Goal: Information Seeking & Learning: Learn about a topic

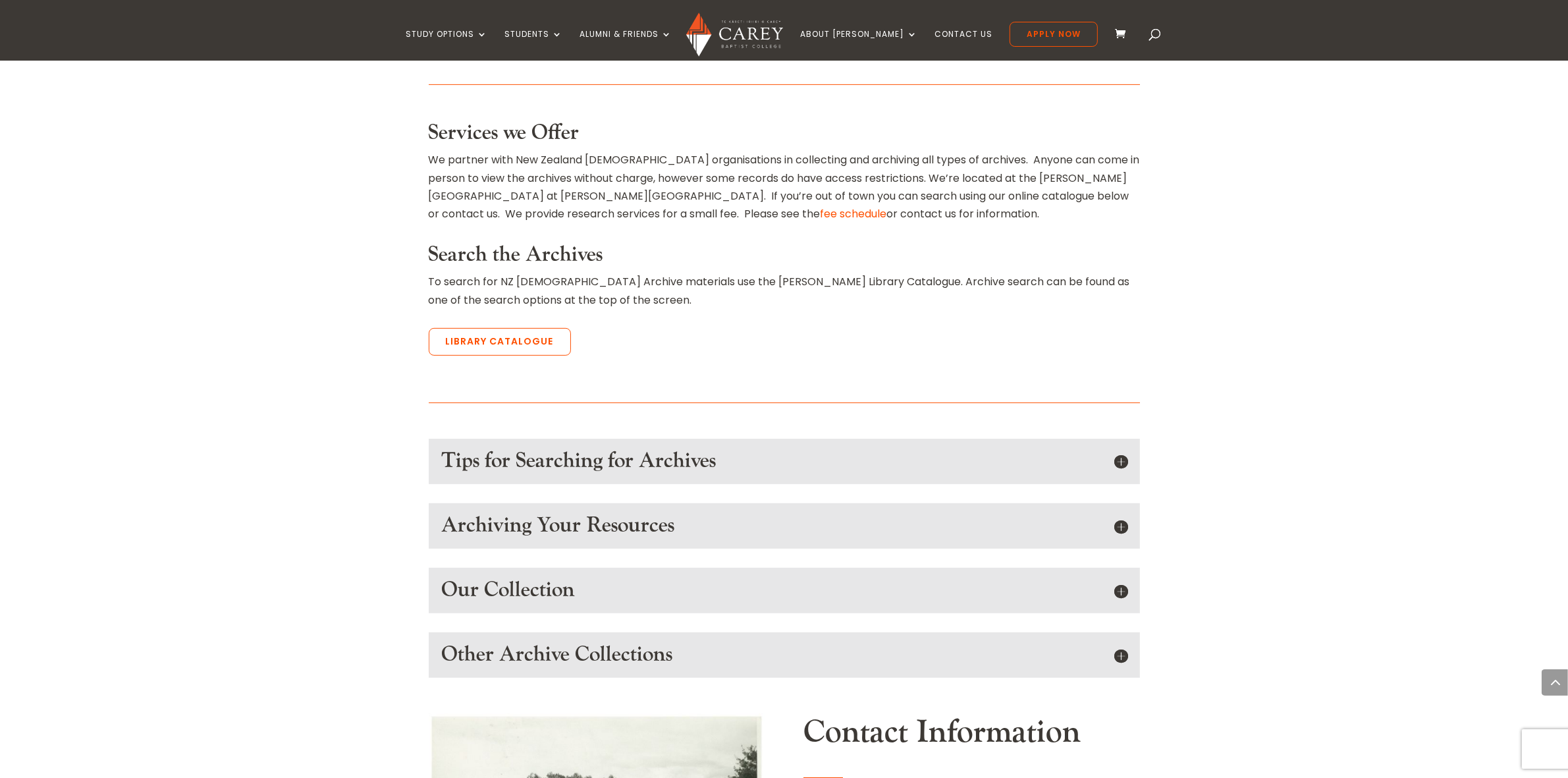
scroll to position [741, 0]
click at [1124, 446] on h5 "Tips for Searching for Archives" at bounding box center [784, 459] width 685 height 25
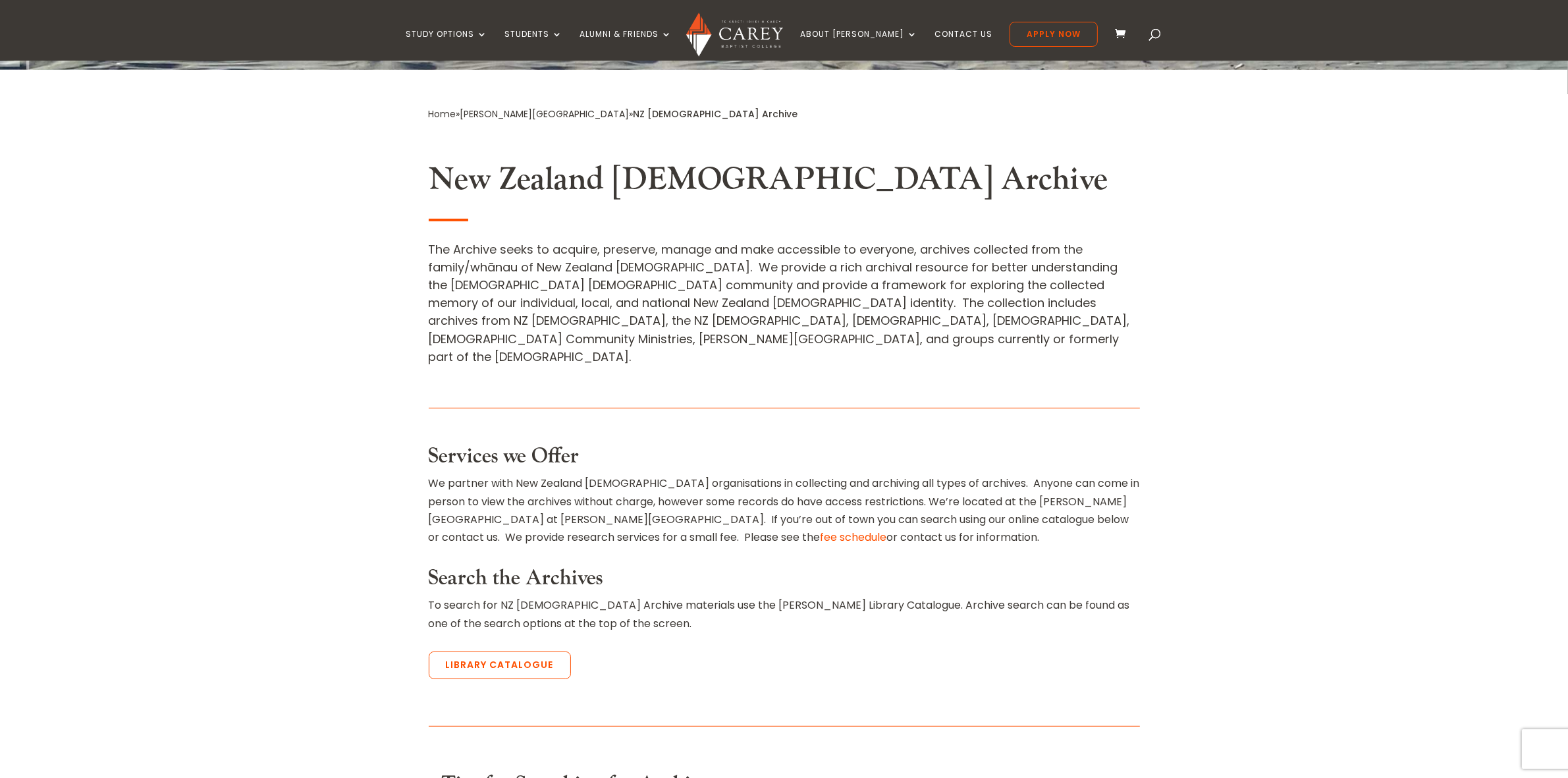
scroll to position [412, 0]
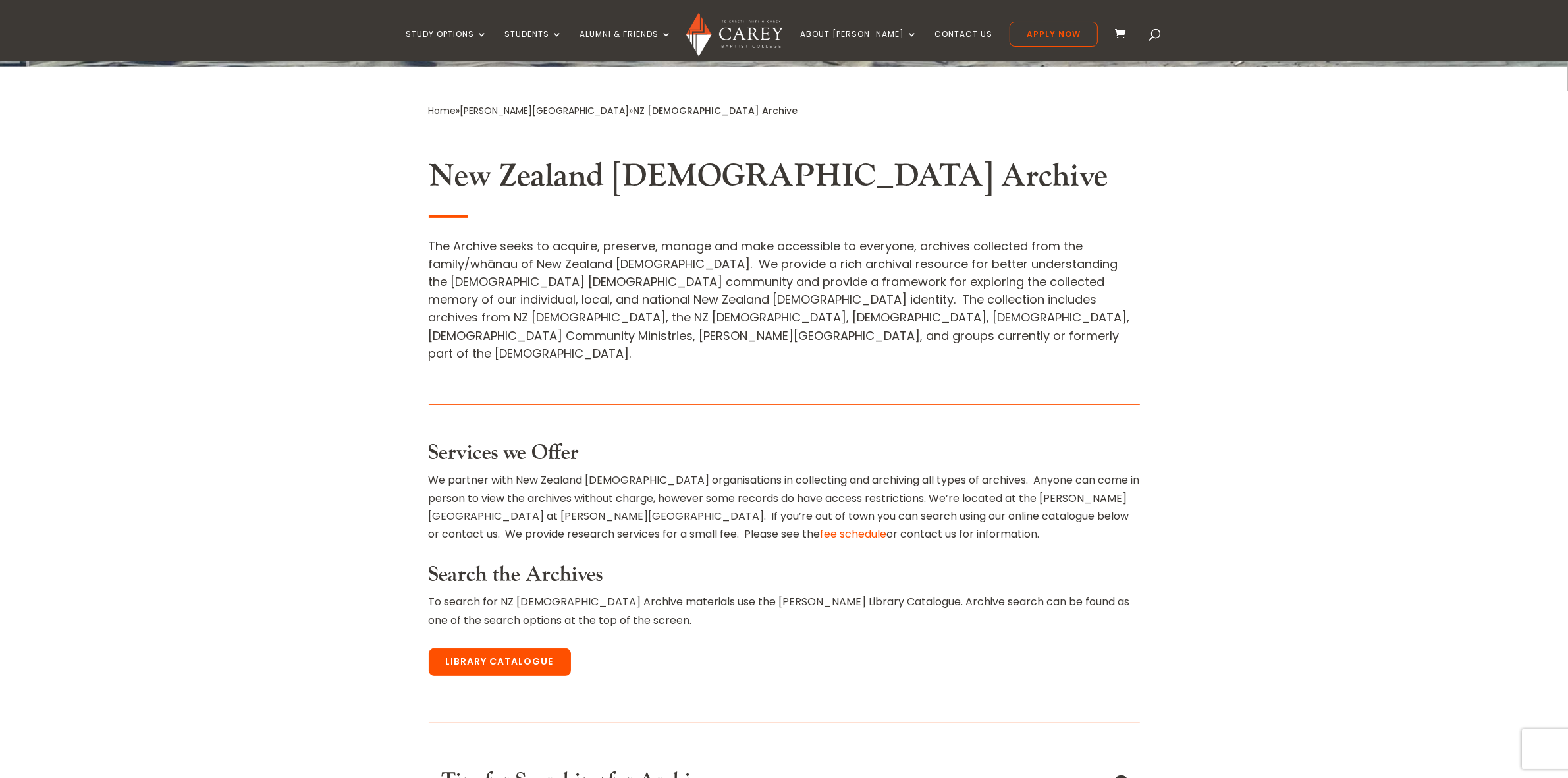
click at [518, 648] on link "Library Catalogue" at bounding box center [500, 662] width 143 height 28
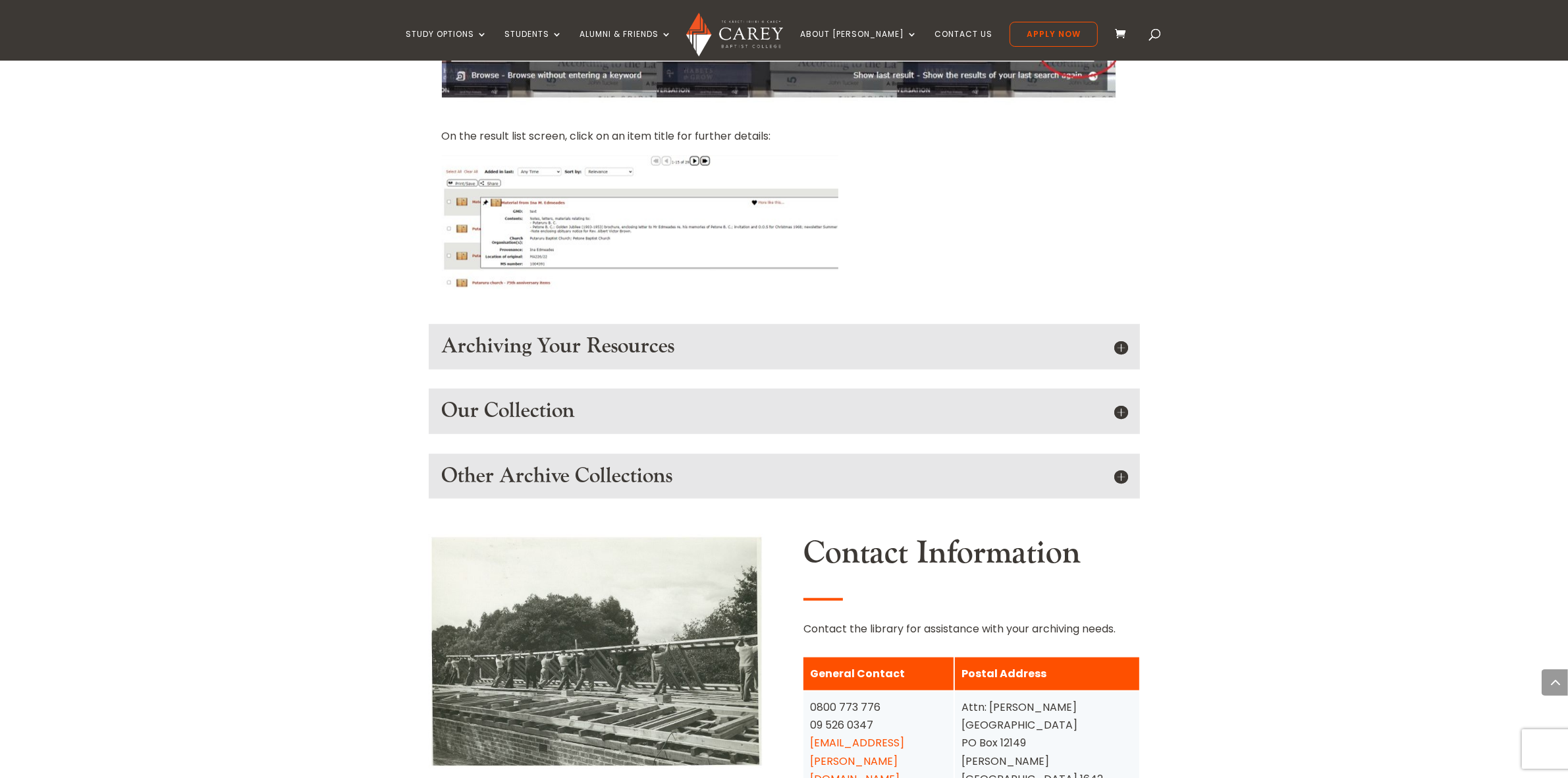
scroll to position [1317, 0]
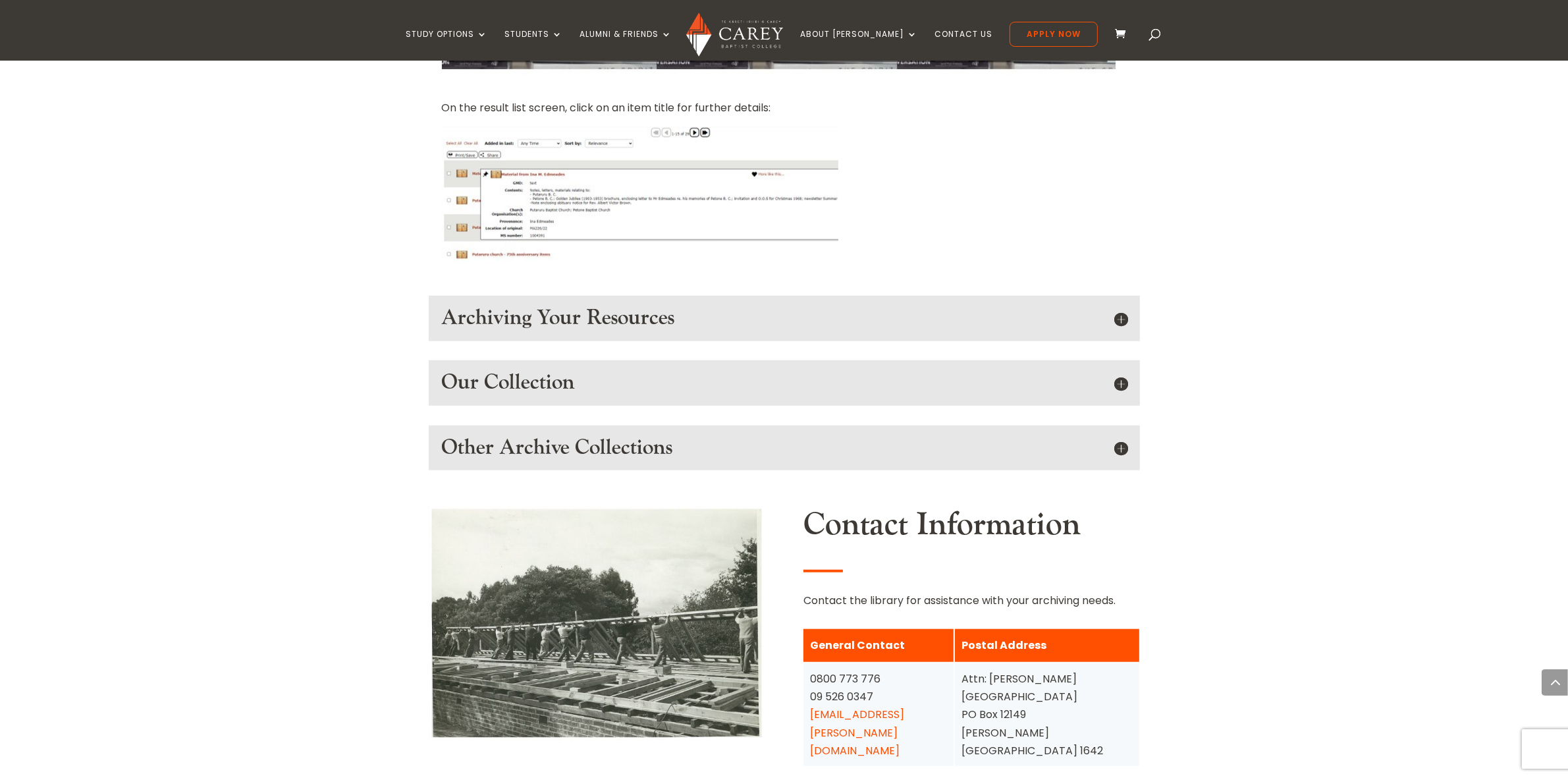
click at [1121, 370] on h5 "Our Collection" at bounding box center [784, 382] width 685 height 25
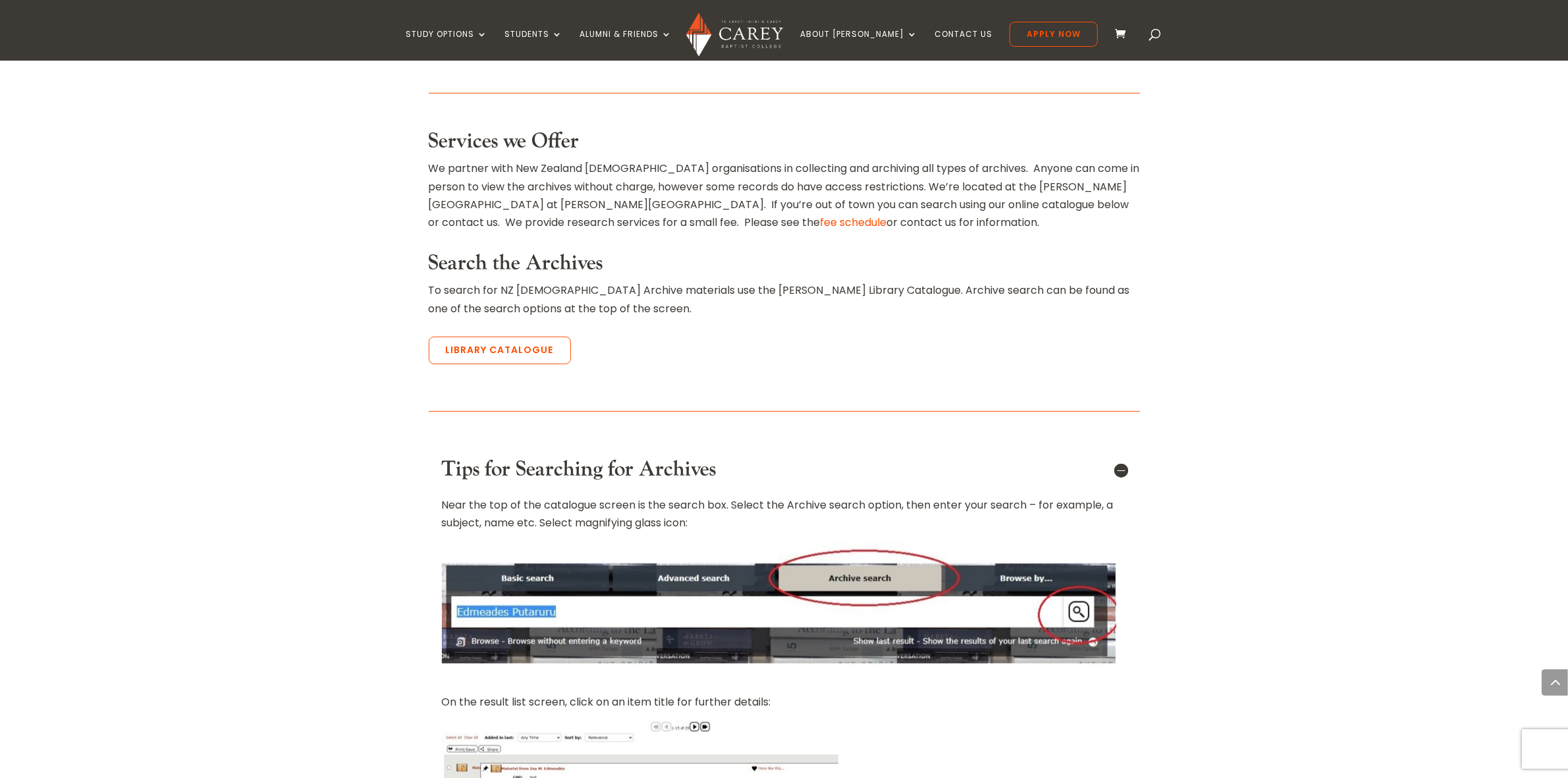
scroll to position [494, 0]
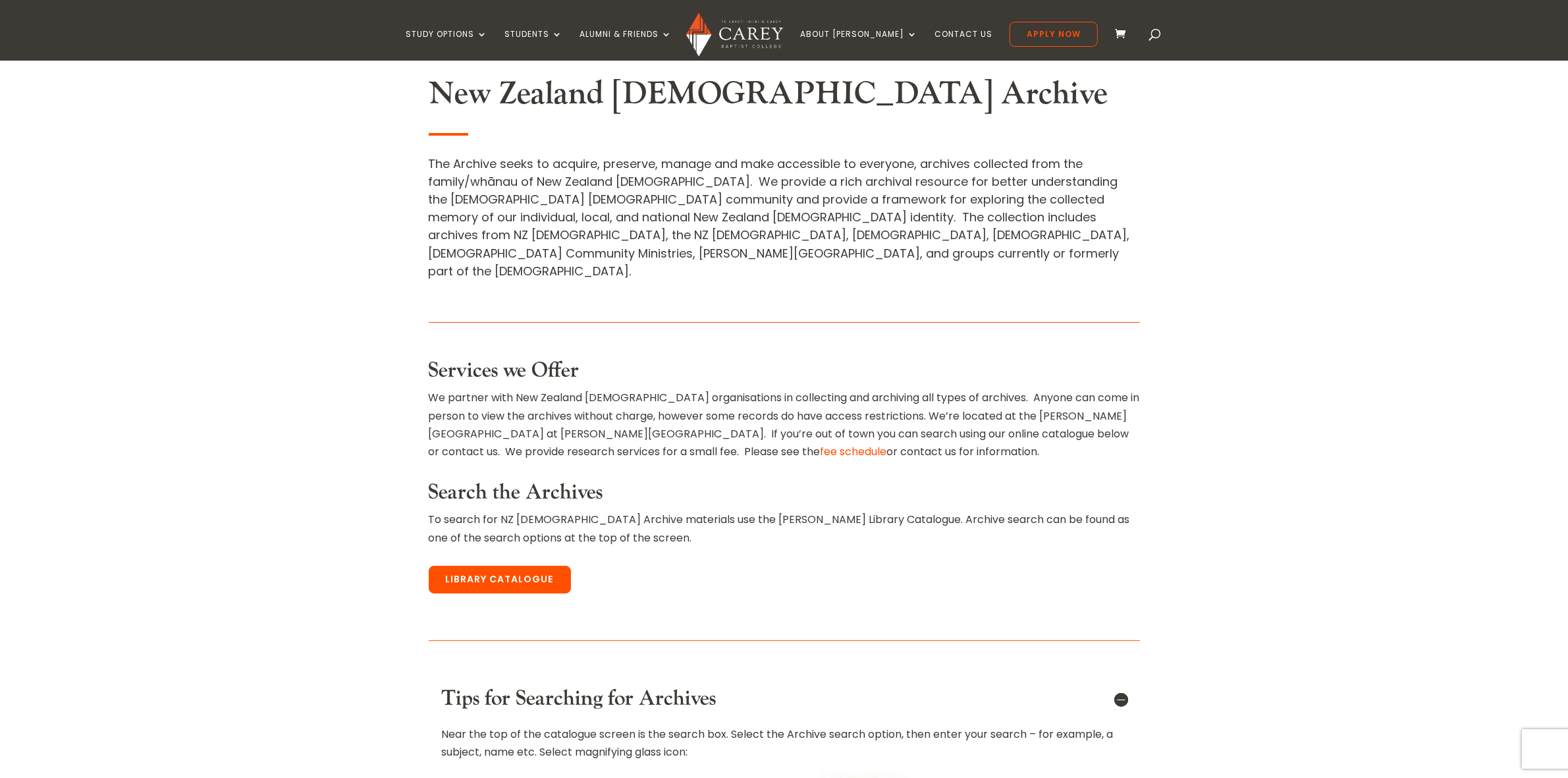
click at [510, 566] on link "Library Catalogue" at bounding box center [500, 580] width 143 height 28
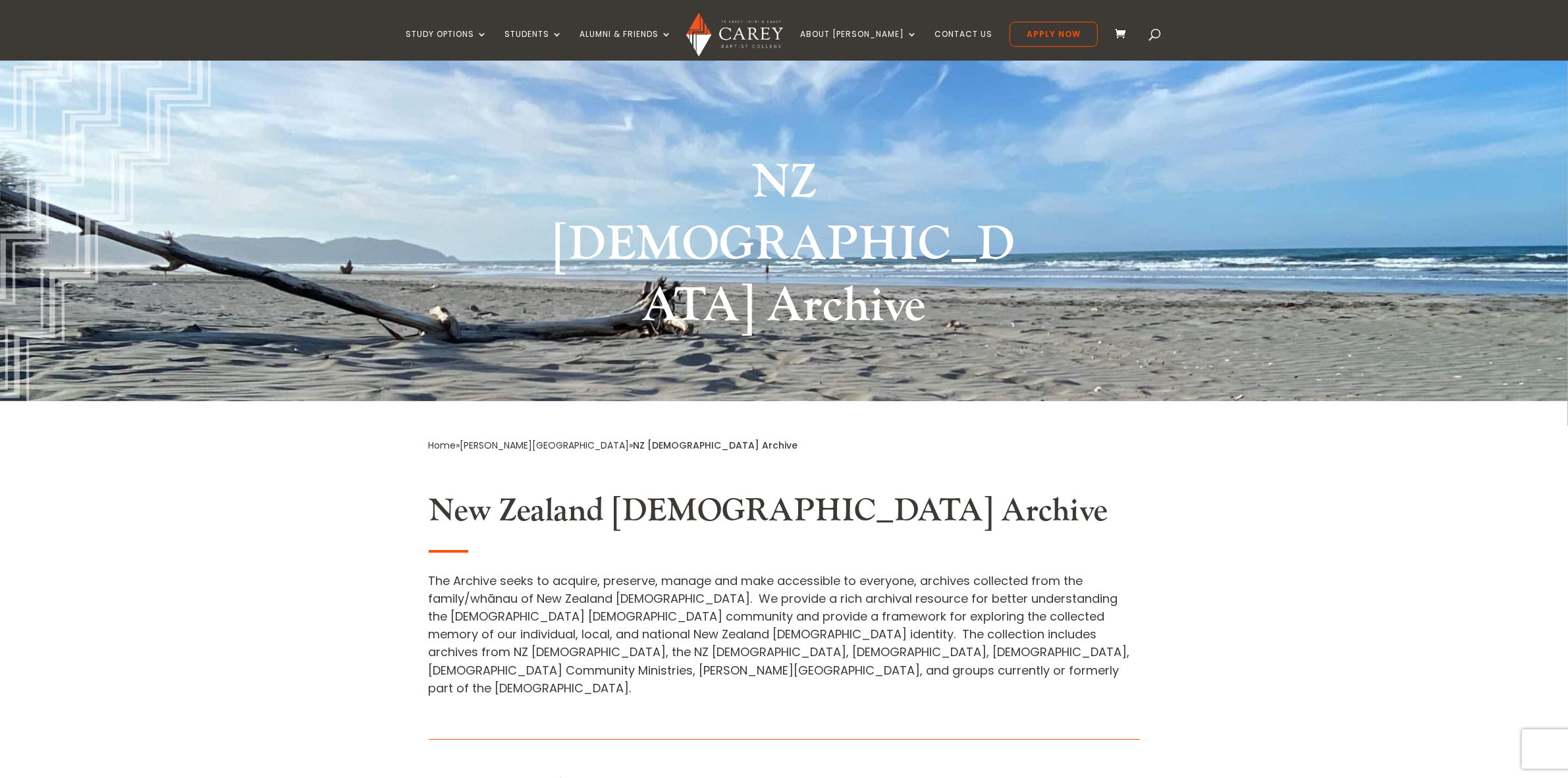
scroll to position [0, 0]
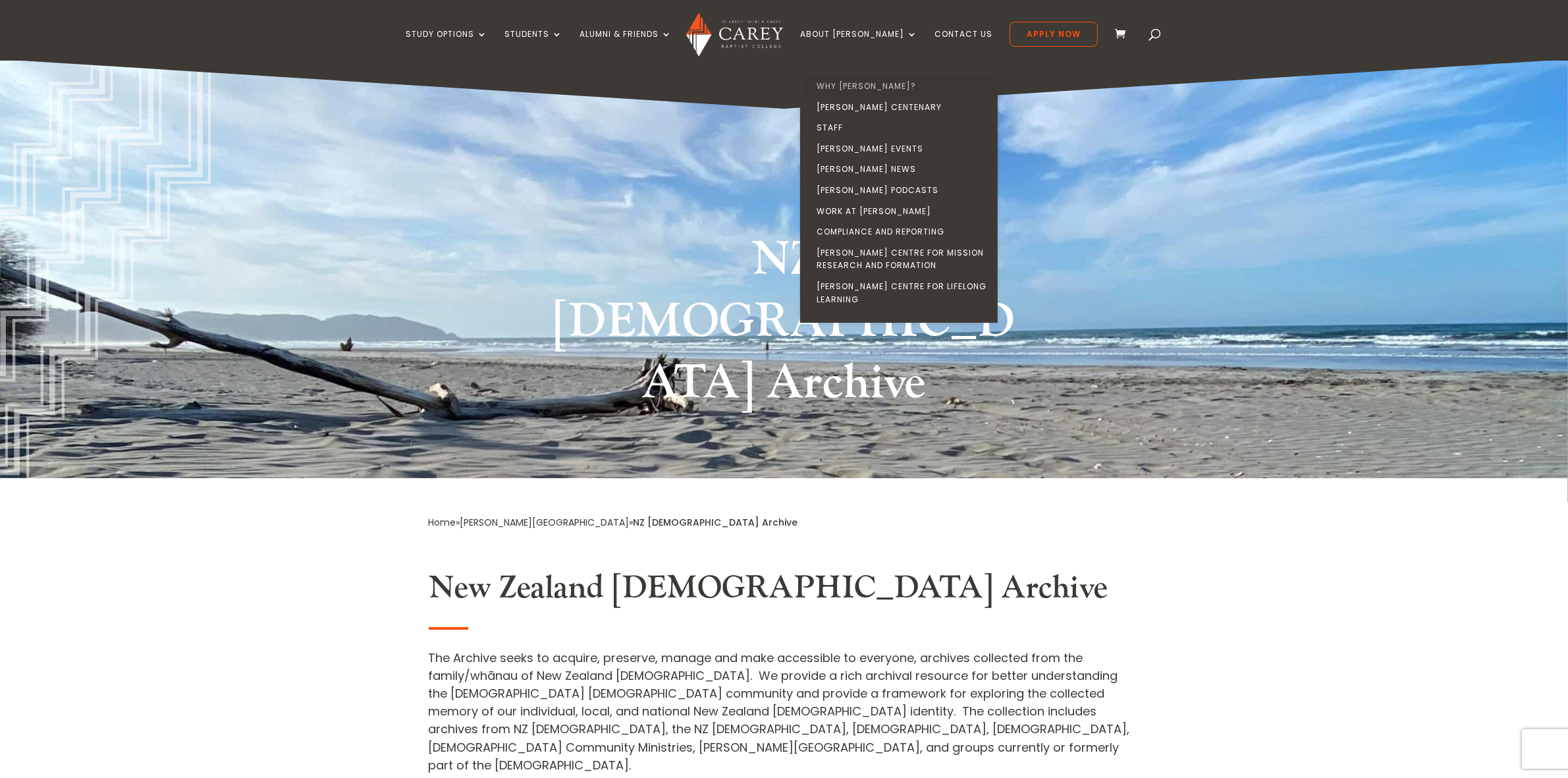
click at [866, 84] on link "Why [PERSON_NAME]?" at bounding box center [903, 86] width 197 height 21
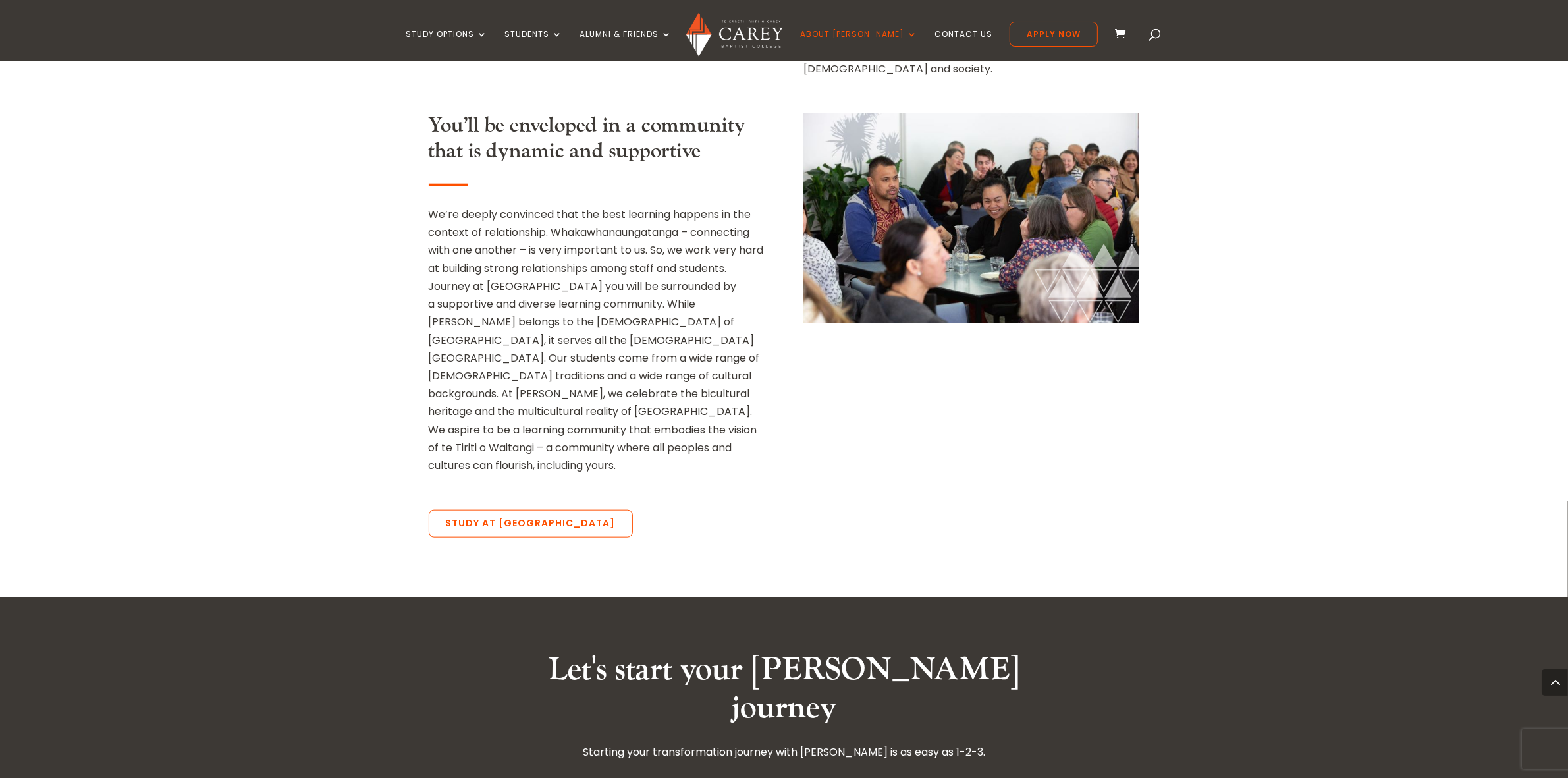
scroll to position [1648, 0]
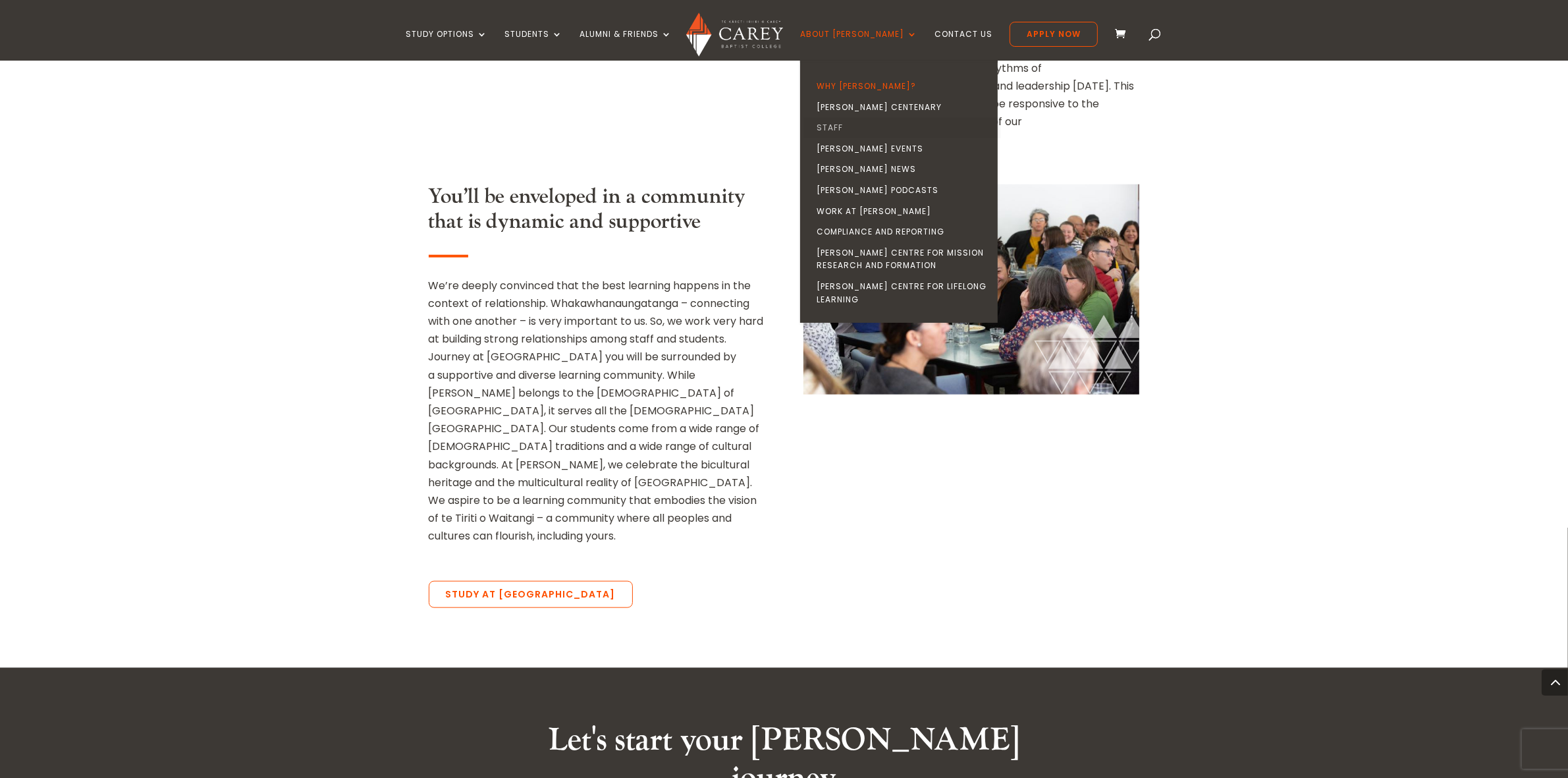
click at [855, 123] on link "Staff" at bounding box center [903, 128] width 197 height 21
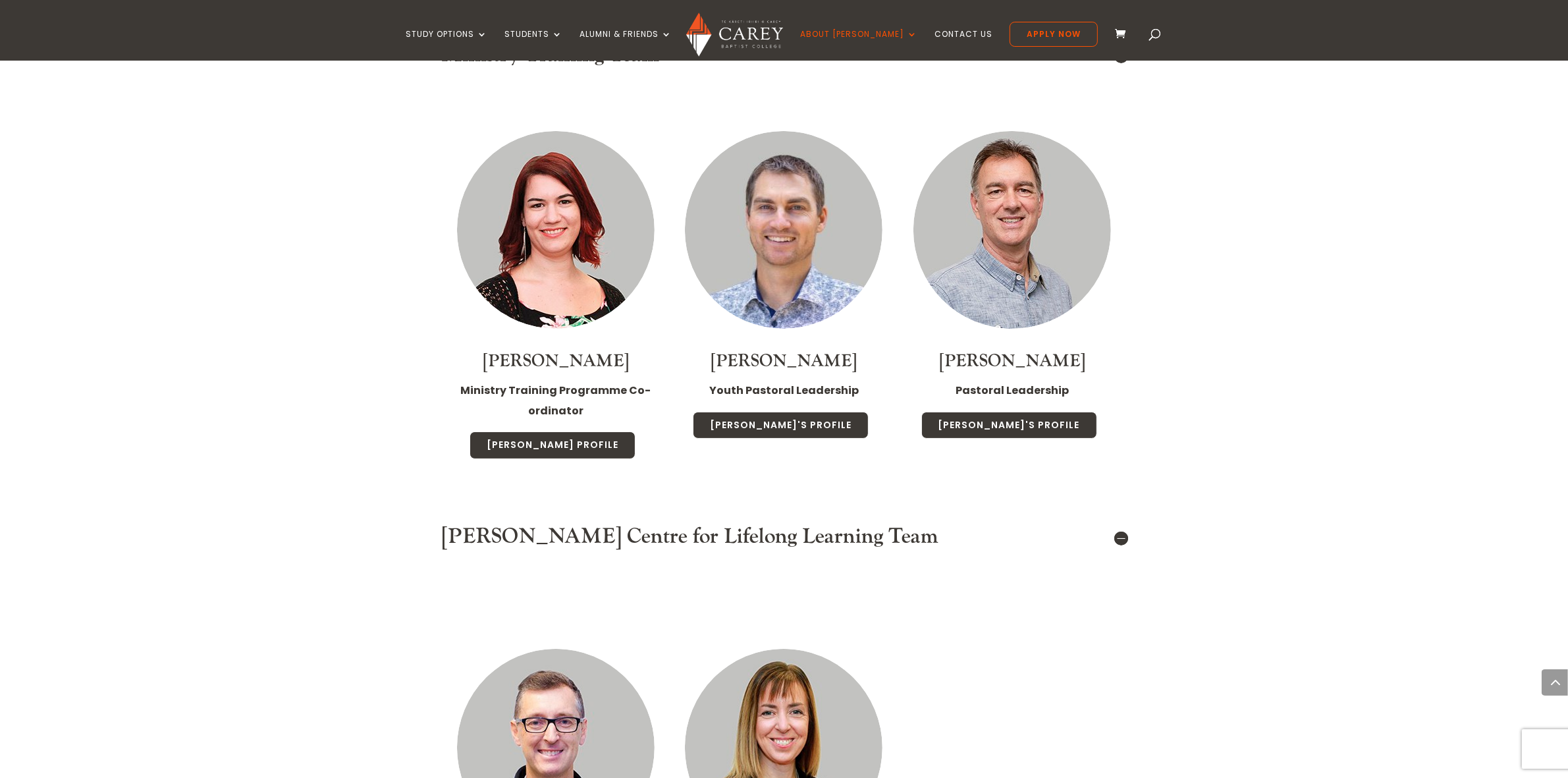
scroll to position [6324, 0]
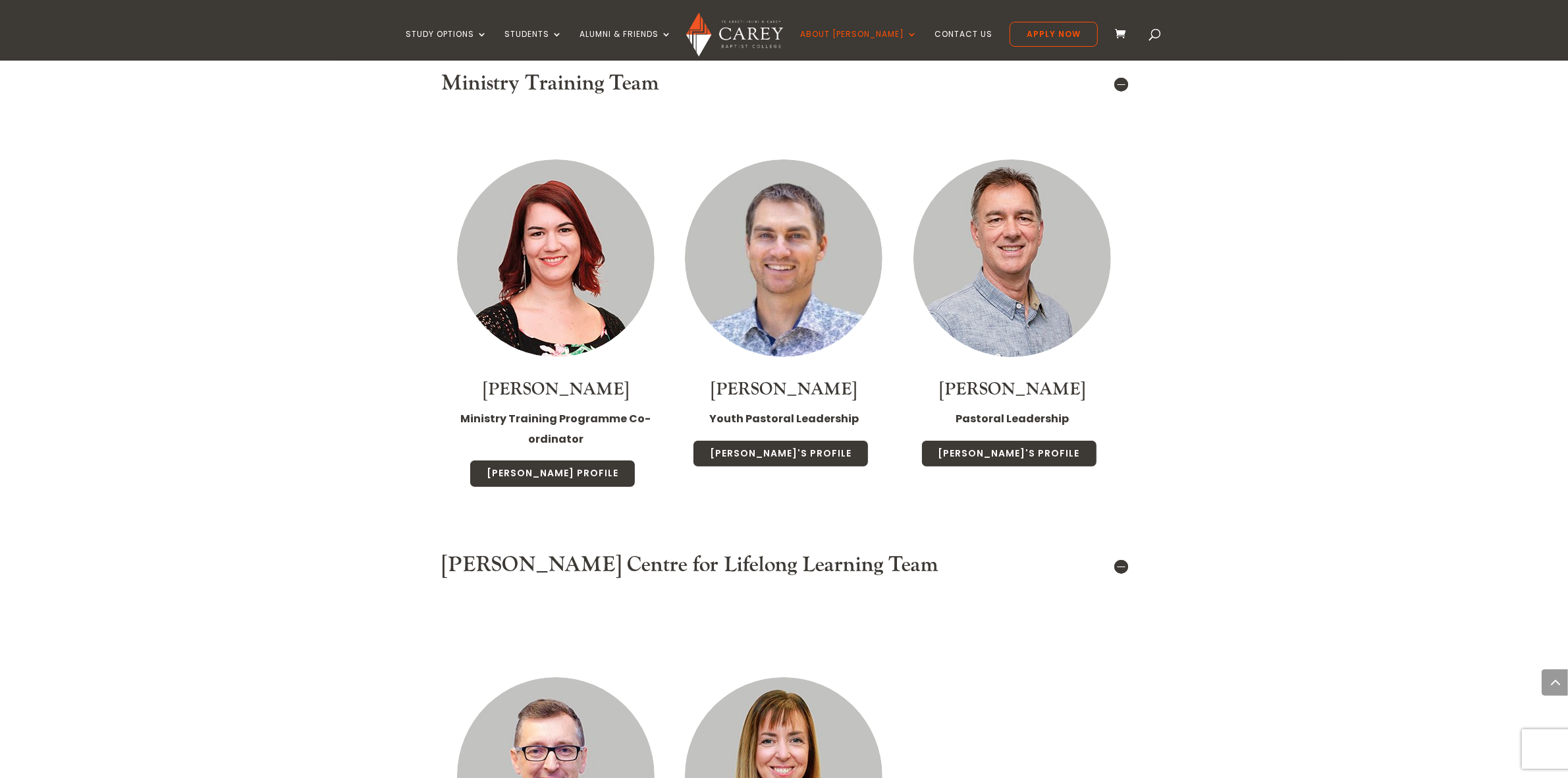
drag, startPoint x: 1554, startPoint y: 0, endPoint x: 1253, endPoint y: 116, distance: 322.6
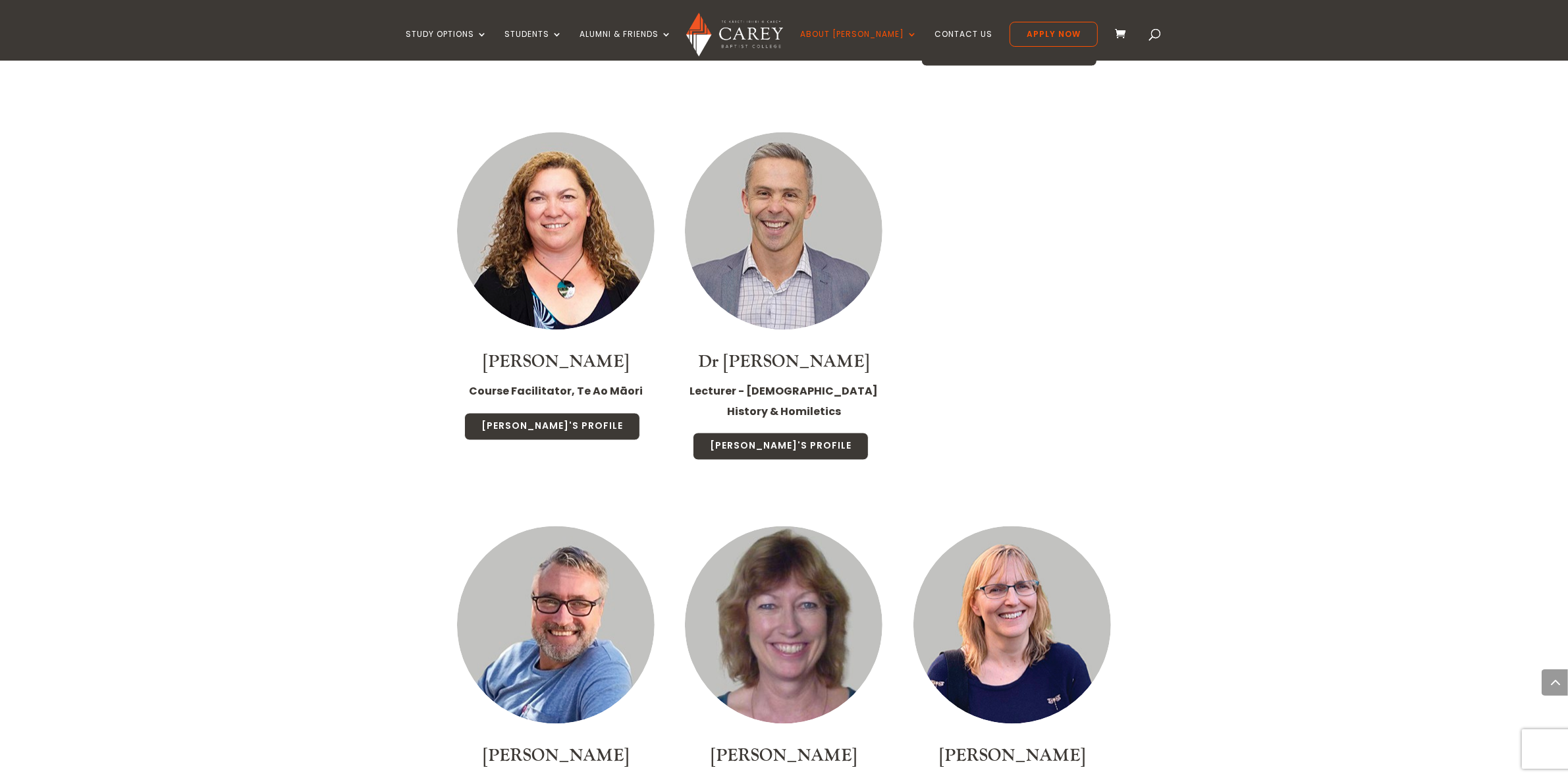
scroll to position [3210, 0]
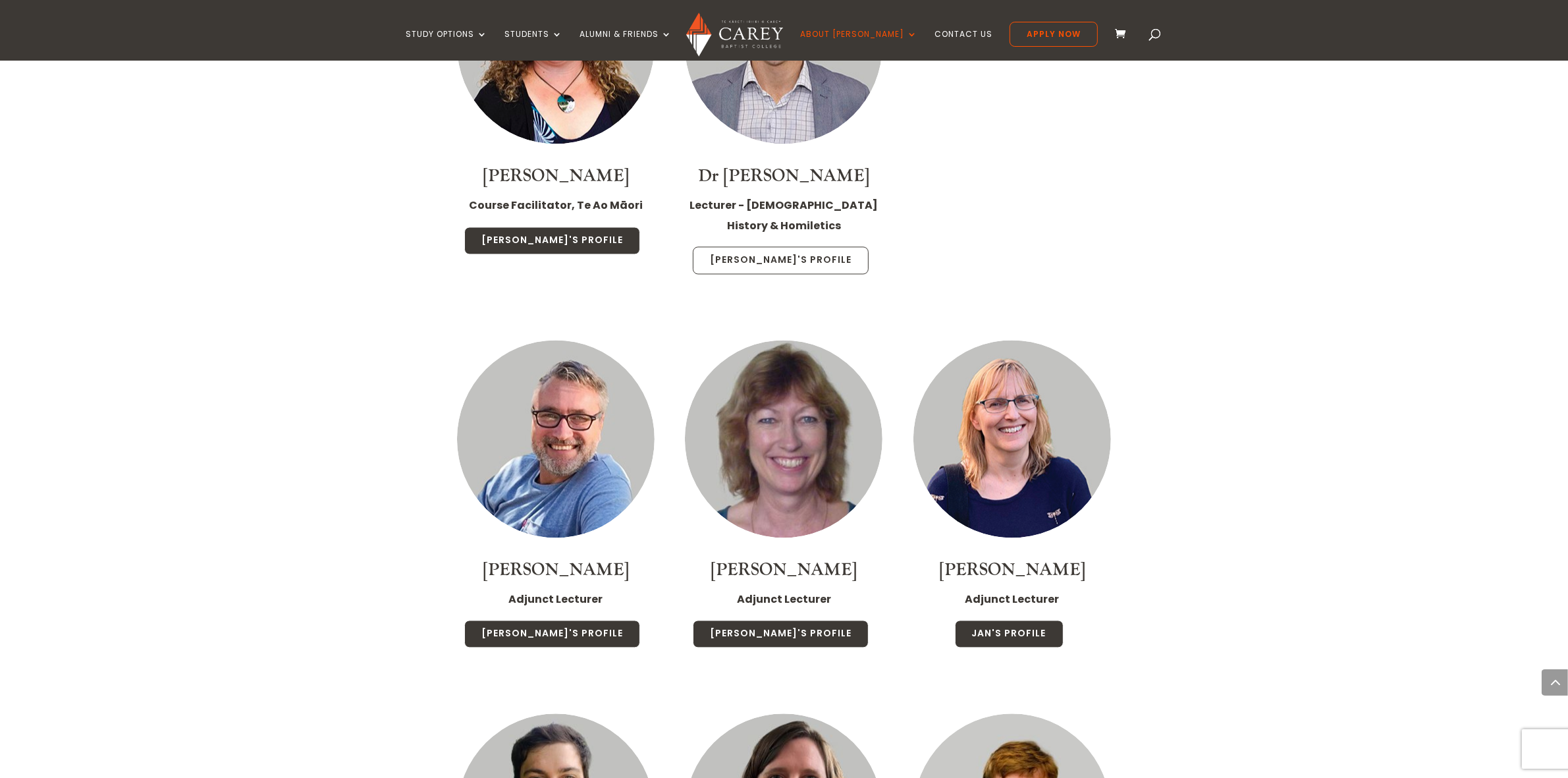
click at [804, 246] on link "John's Profile" at bounding box center [780, 260] width 176 height 28
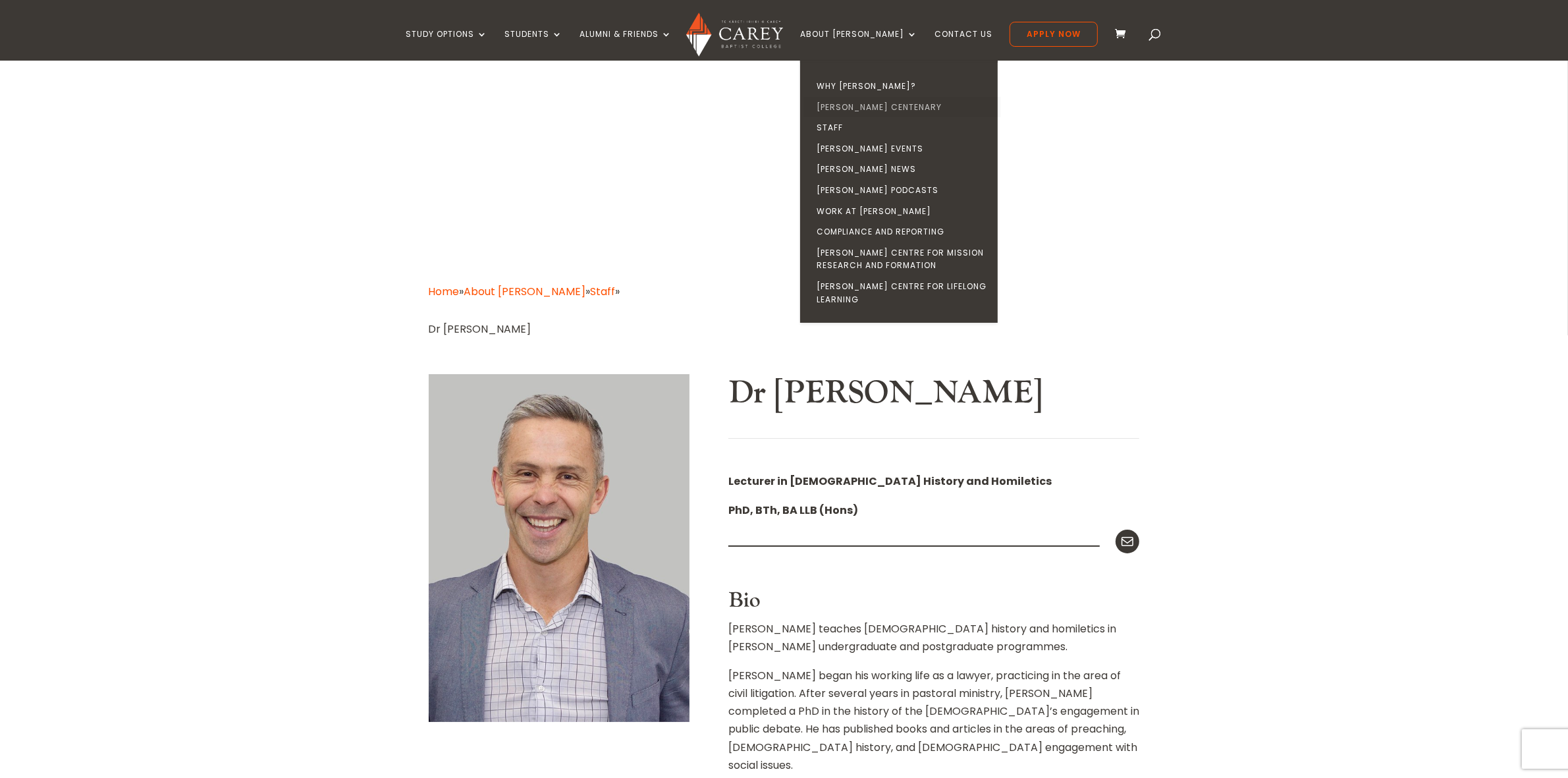
click at [910, 100] on link "[PERSON_NAME] Centenary" at bounding box center [903, 107] width 197 height 21
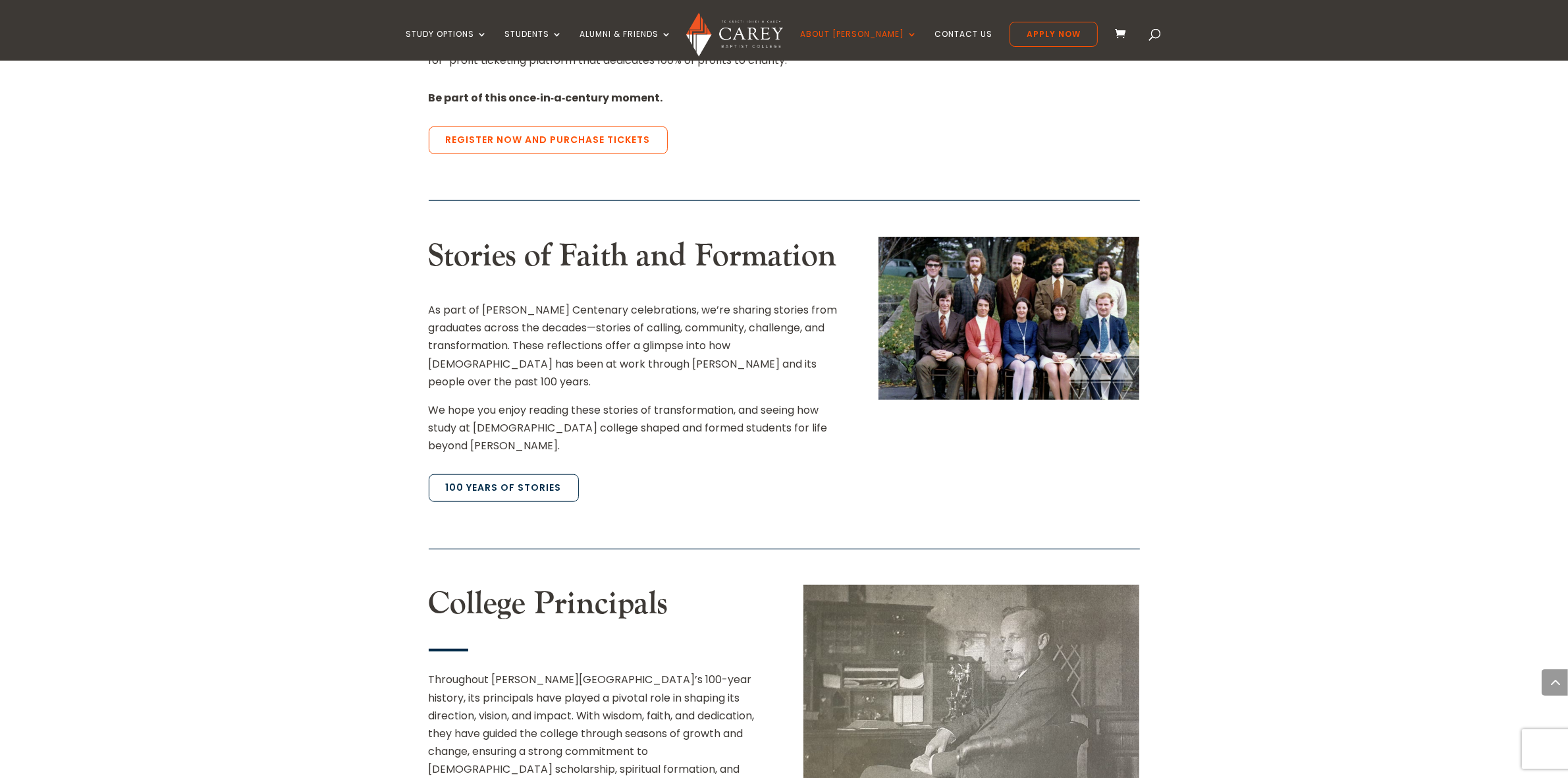
scroll to position [1153, 0]
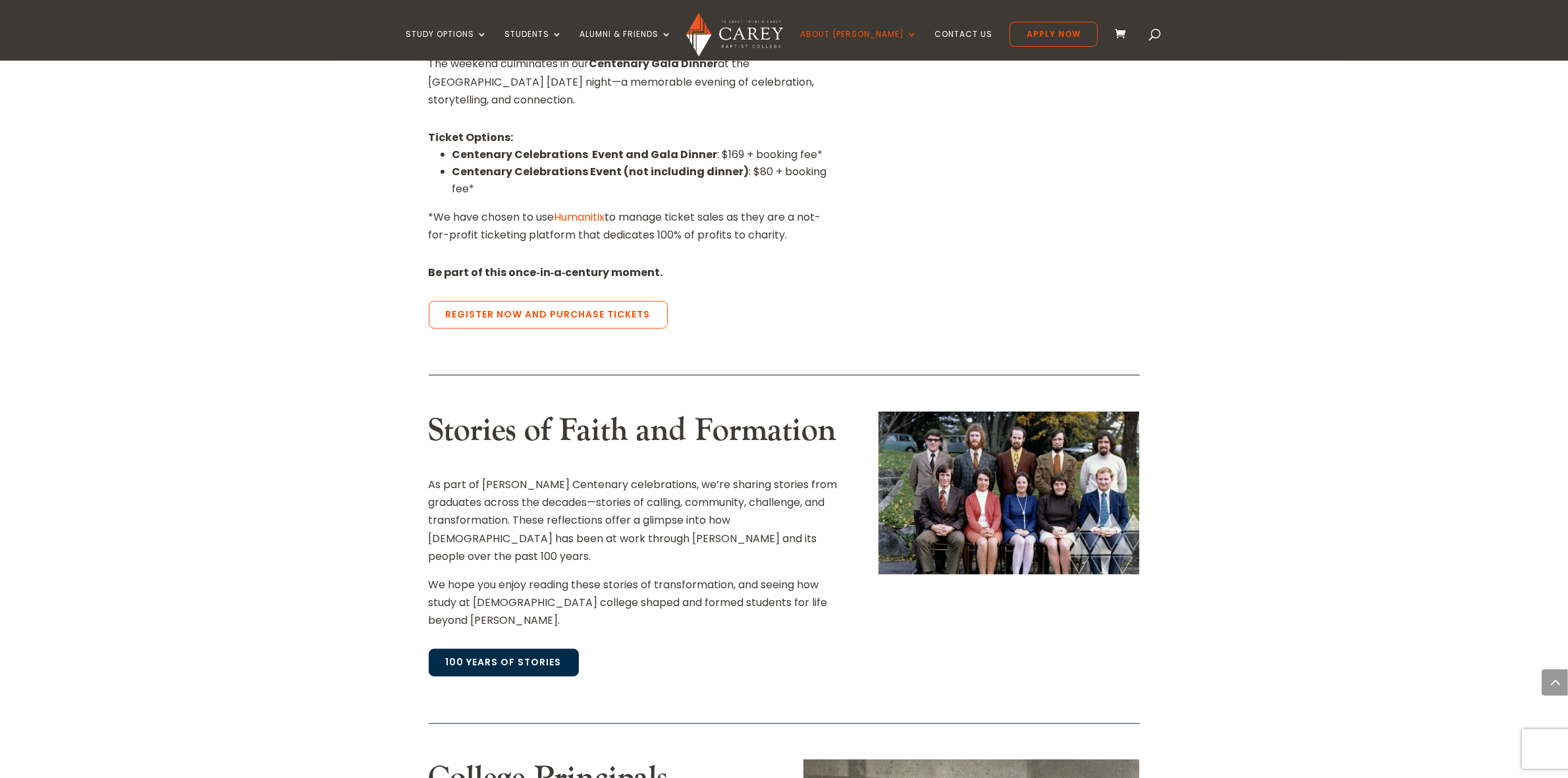
click at [526, 649] on link "100 Years of Stories" at bounding box center [504, 663] width 150 height 28
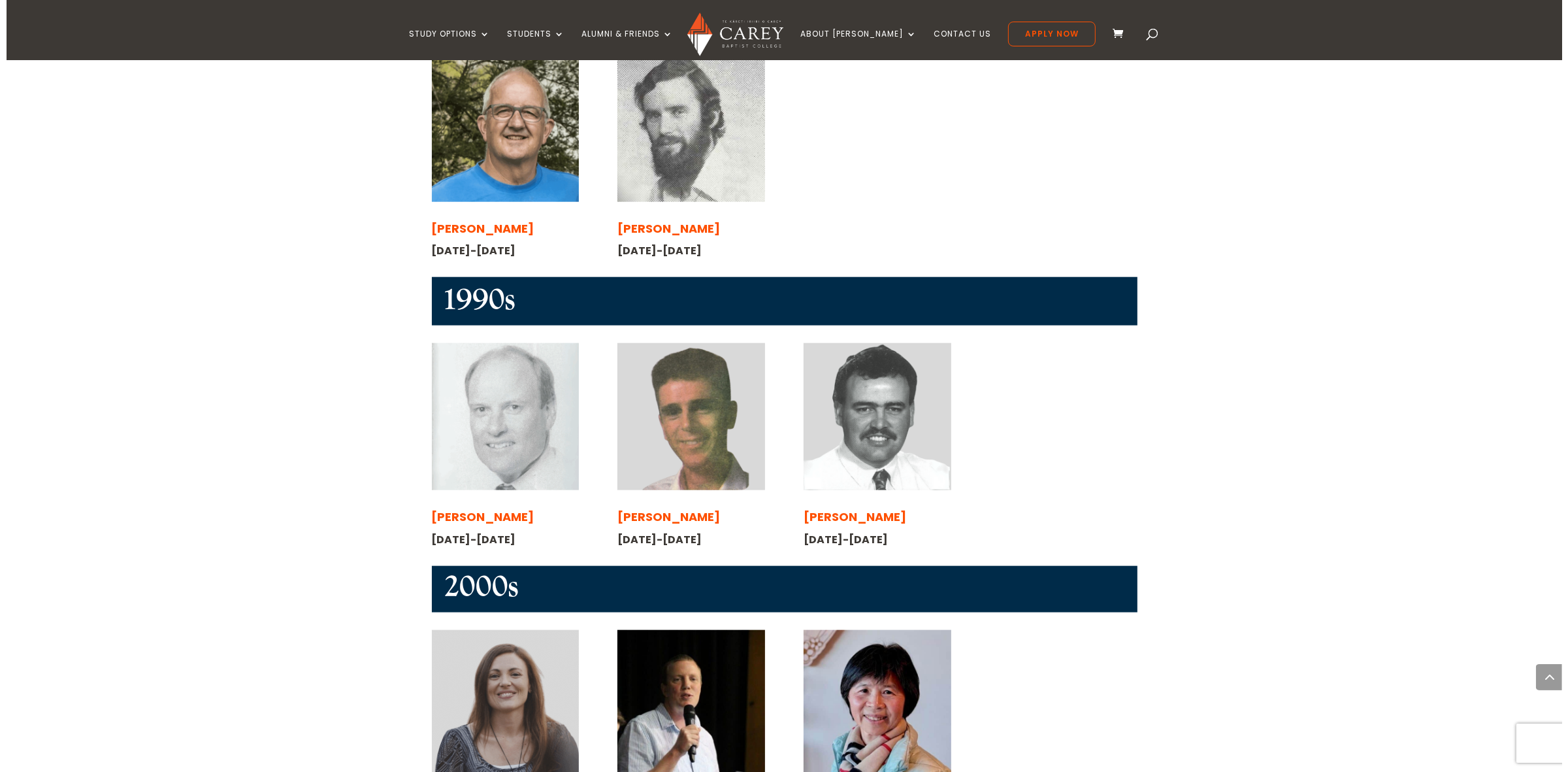
scroll to position [1552, 0]
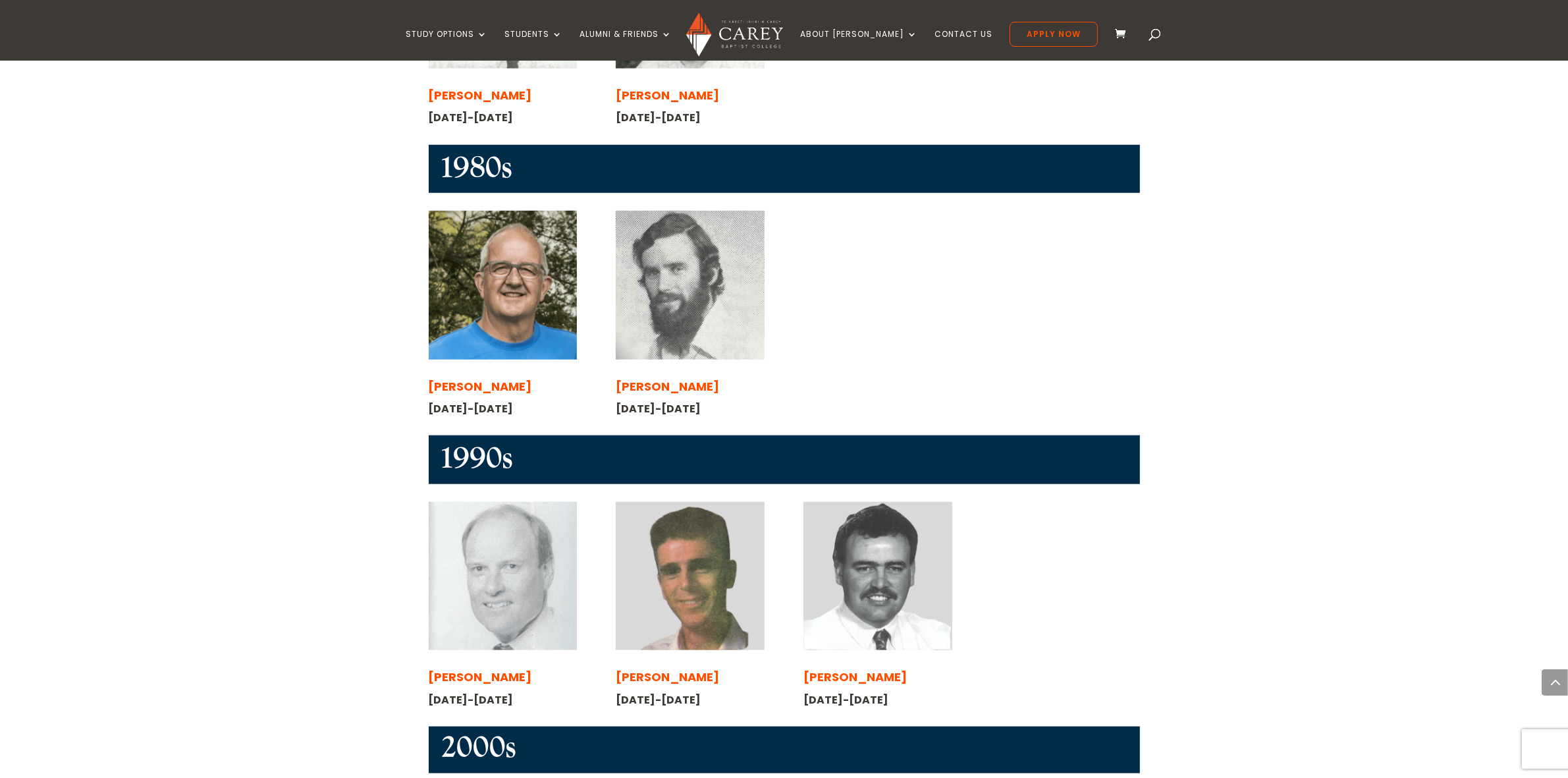
click at [900, 502] on img at bounding box center [878, 576] width 148 height 148
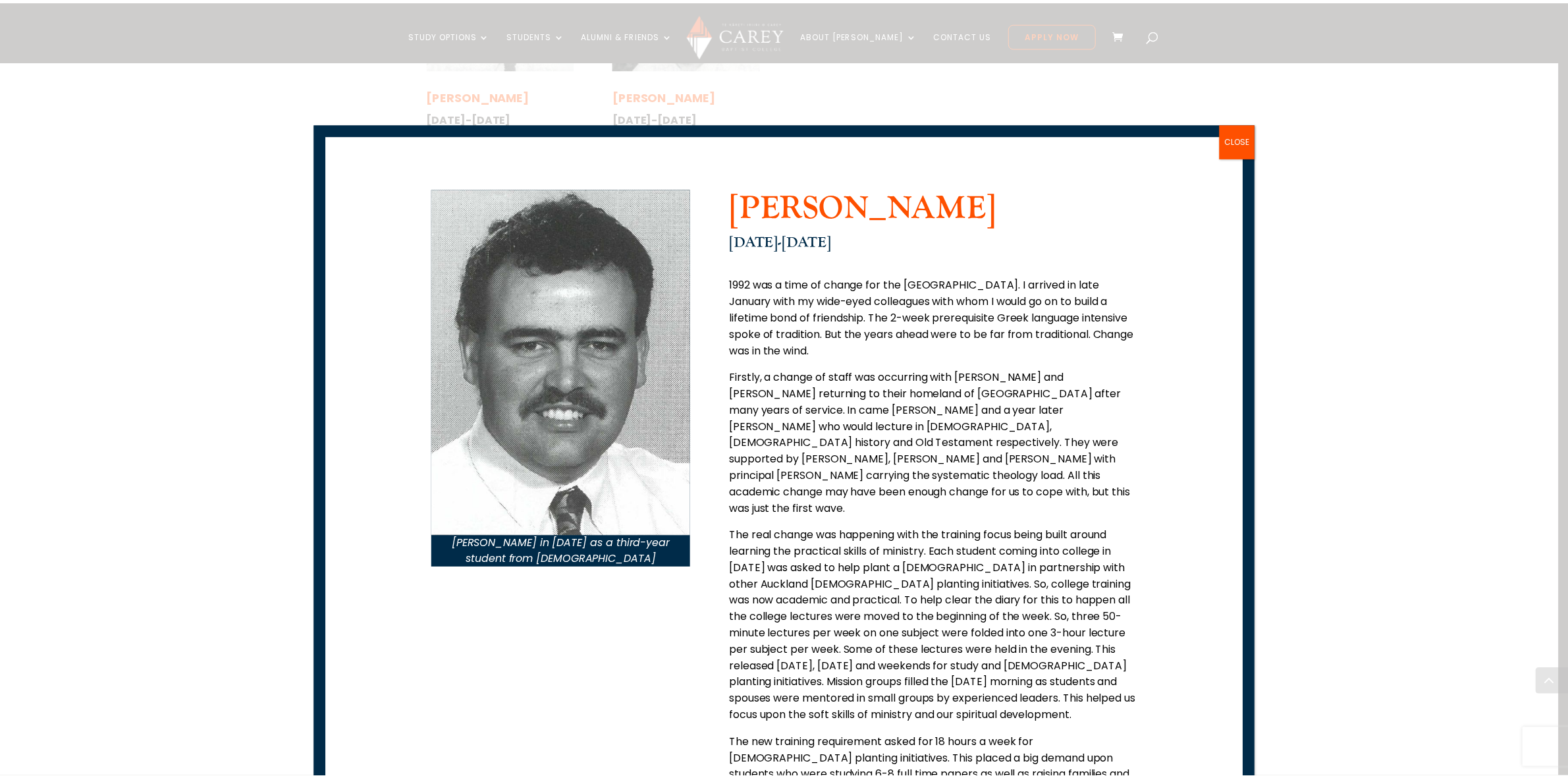
scroll to position [0, 0]
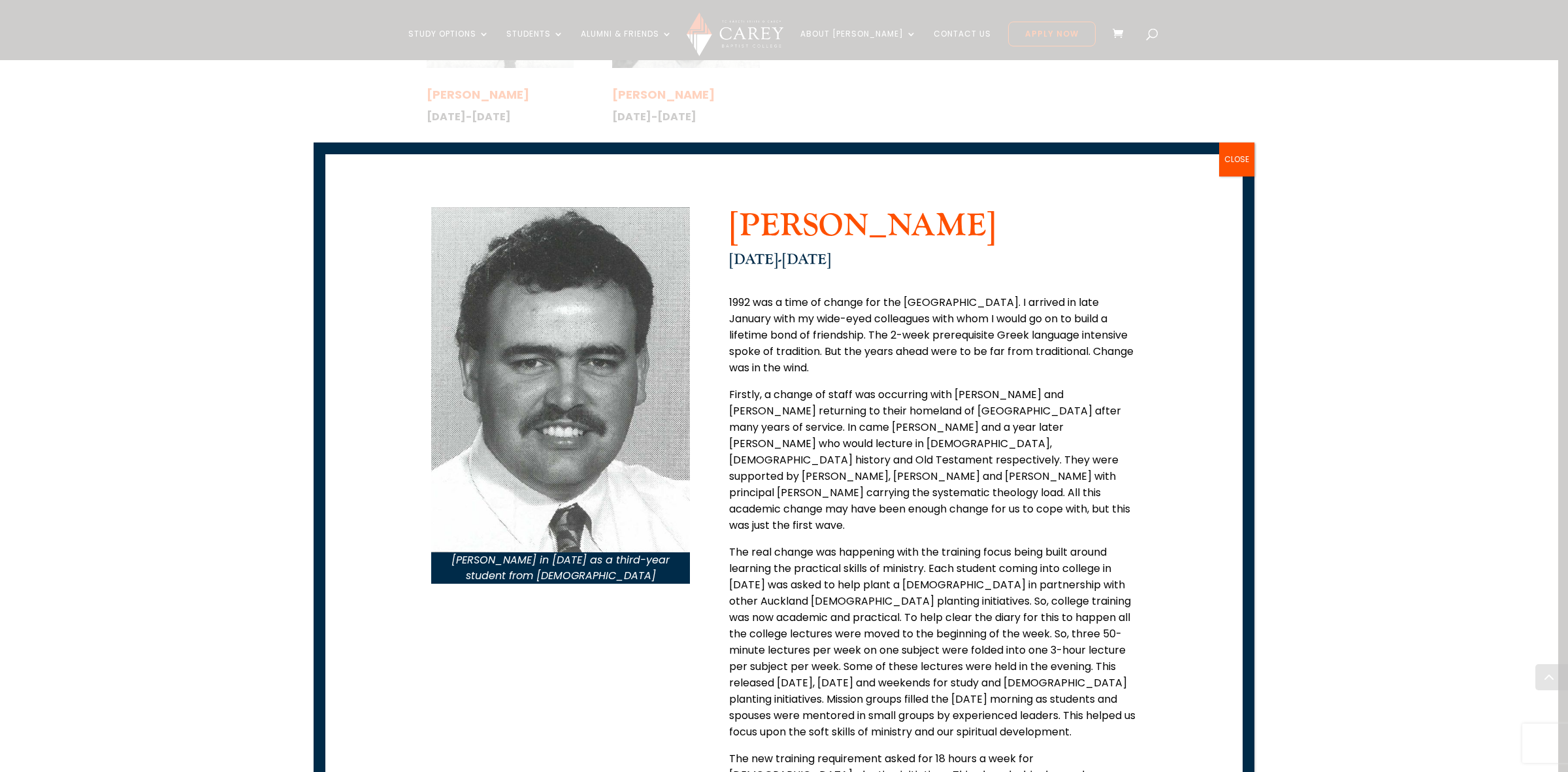
click at [1233, 157] on button "CLOSE" at bounding box center [1236, 159] width 35 height 34
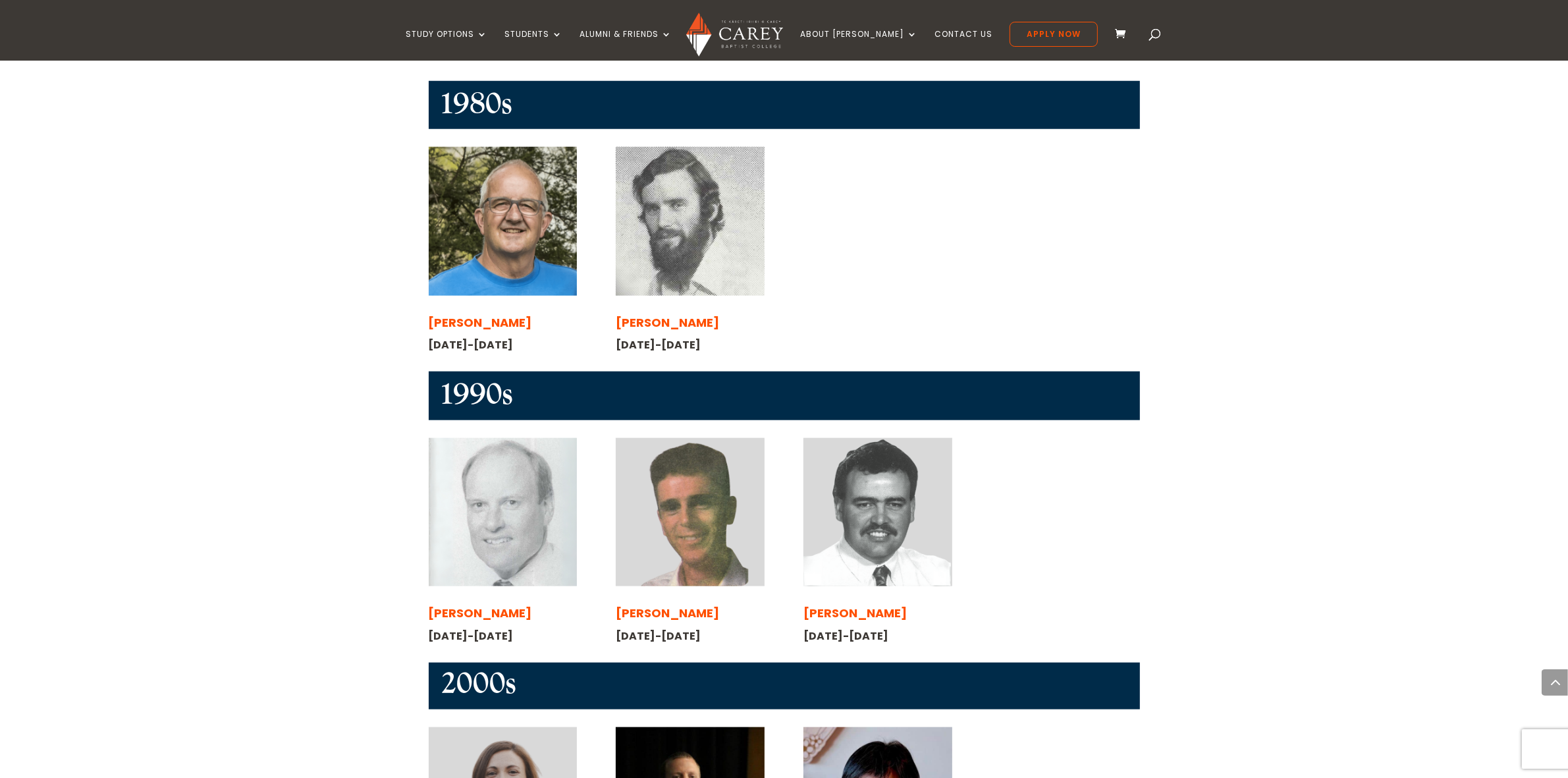
scroll to position [1811, 0]
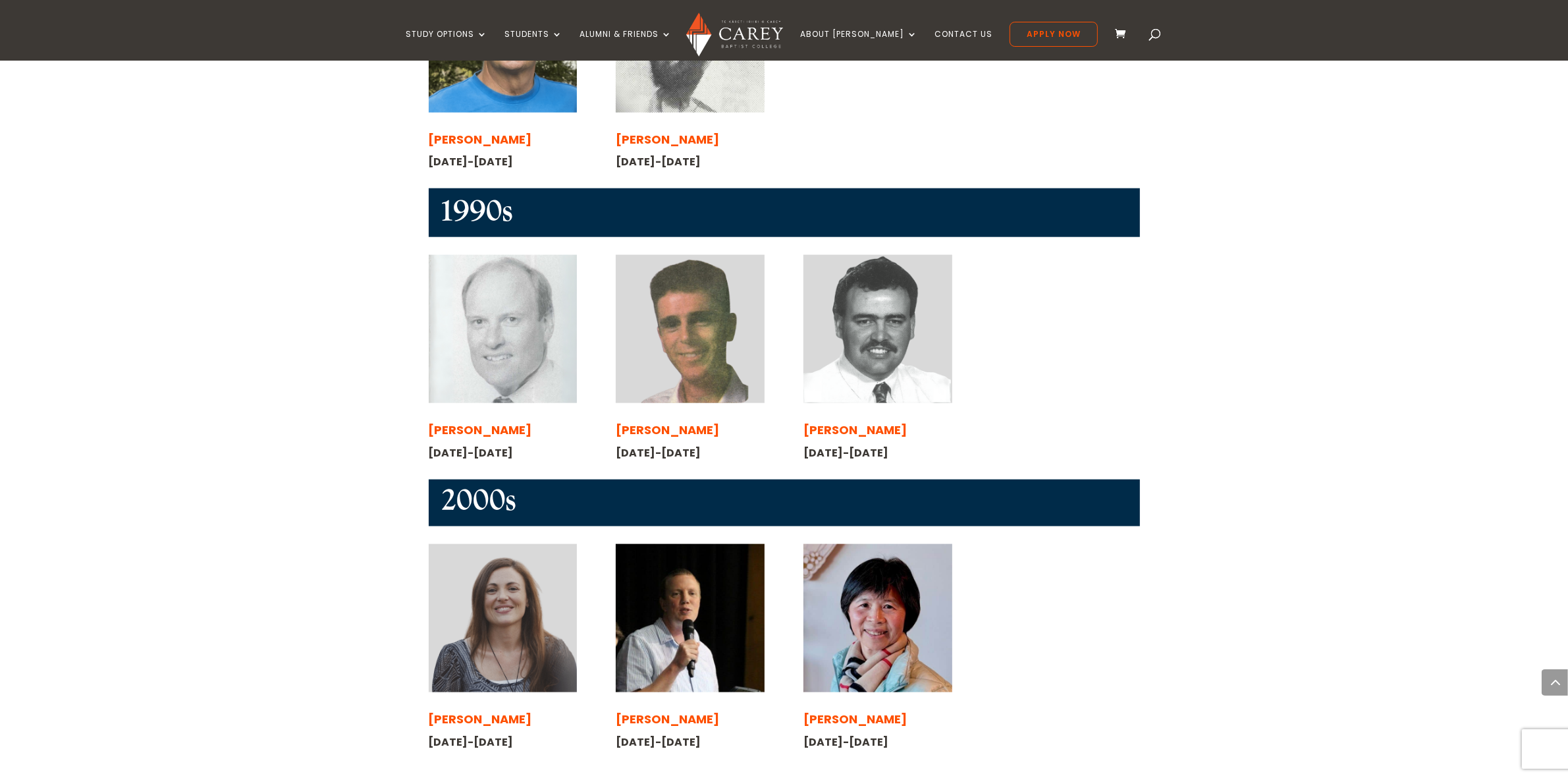
click at [704, 262] on img at bounding box center [690, 329] width 148 height 148
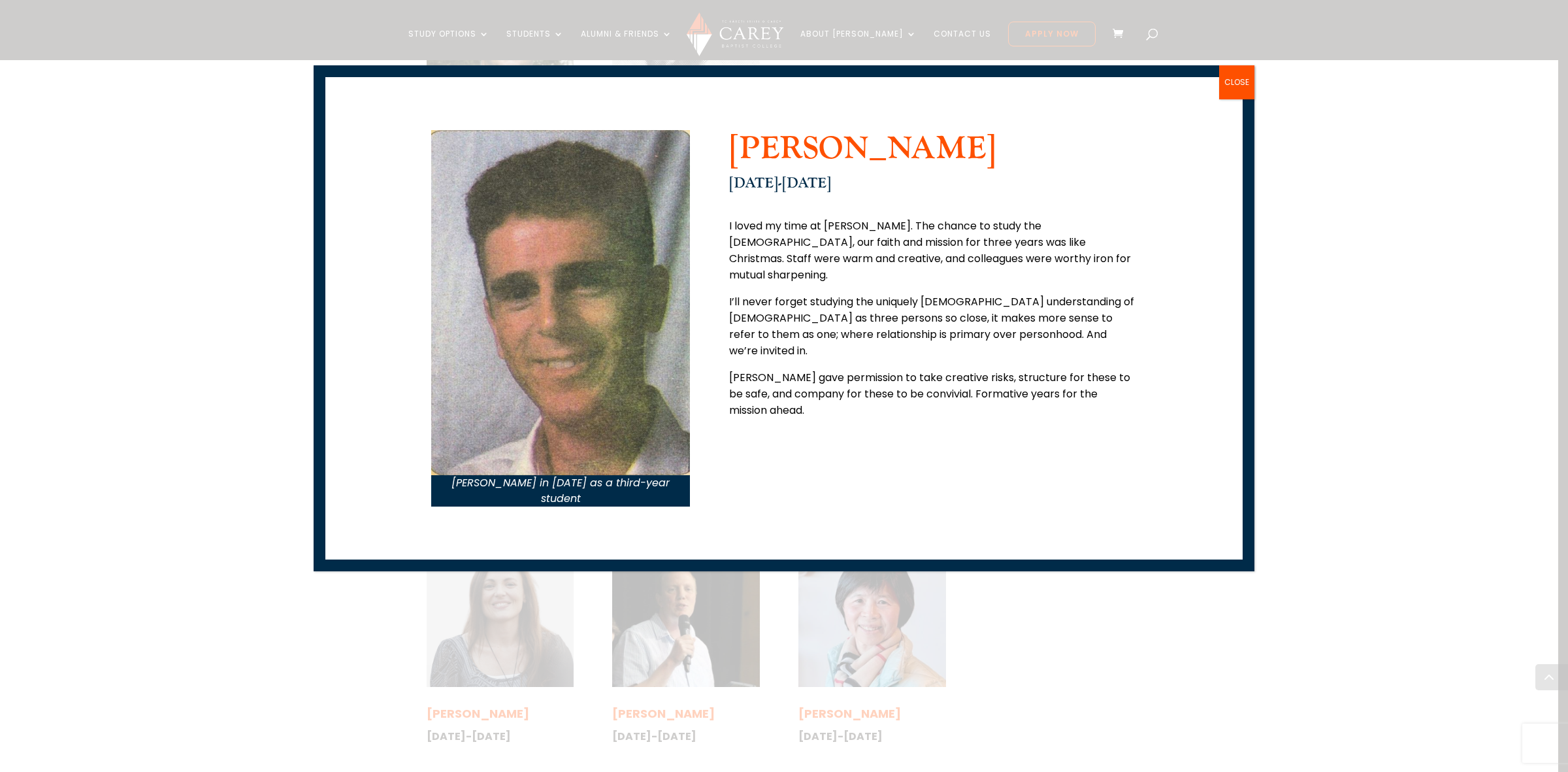
click at [1232, 76] on button "CLOSE" at bounding box center [1236, 82] width 35 height 34
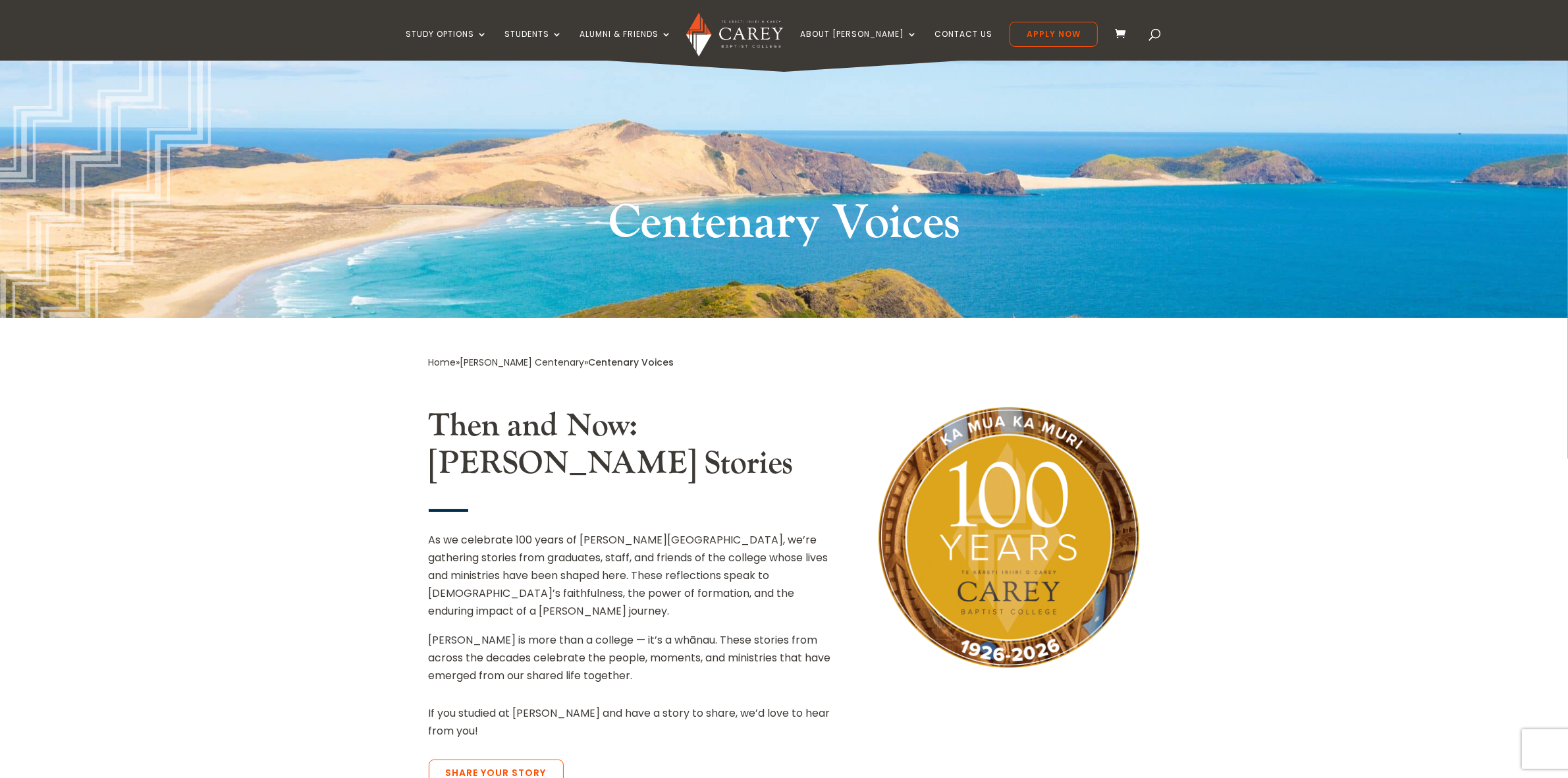
scroll to position [0, 0]
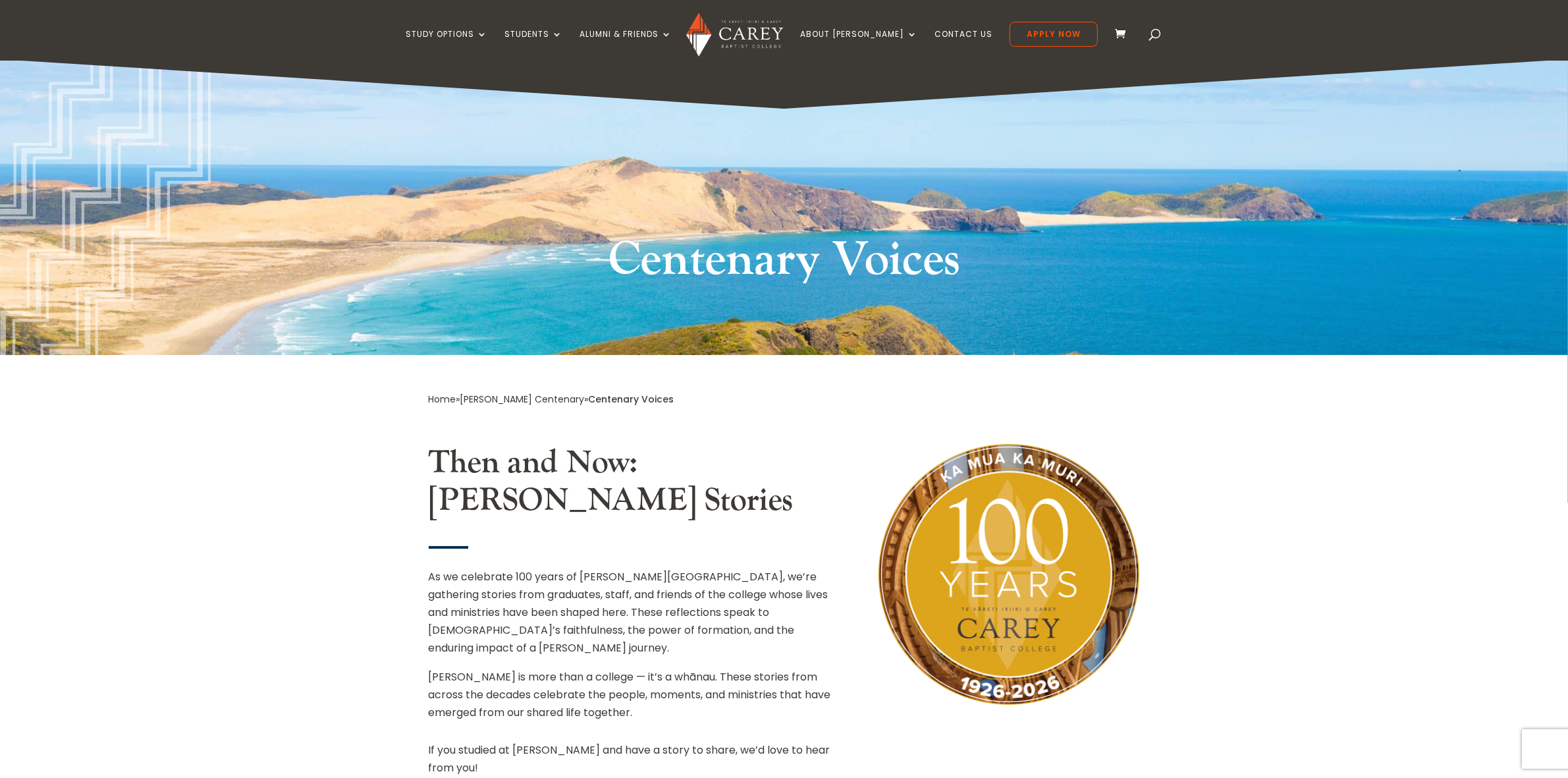
click at [1115, 31] on span at bounding box center [1124, 35] width 17 height 15
